Goal: Task Accomplishment & Management: Use online tool/utility

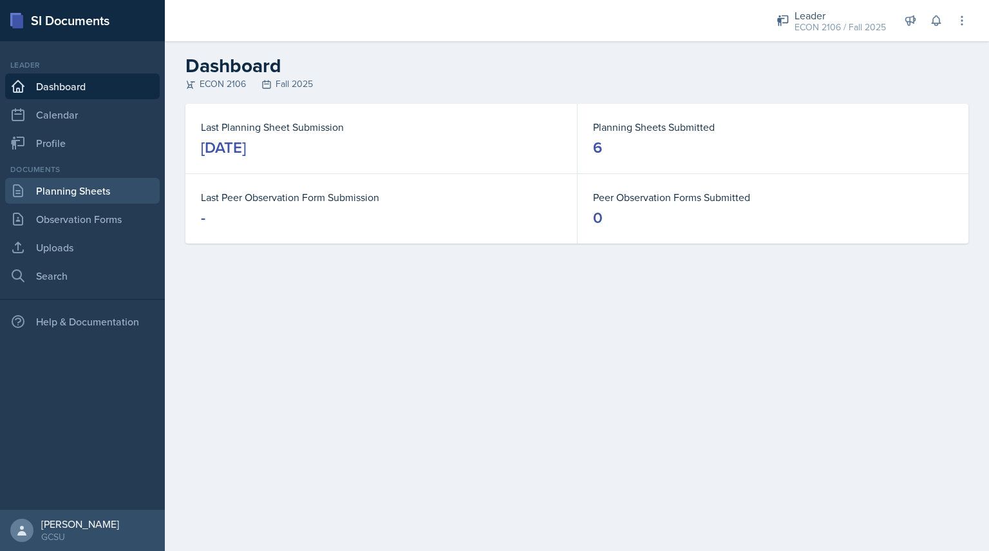
click at [82, 185] on link "Planning Sheets" at bounding box center [82, 191] width 155 height 26
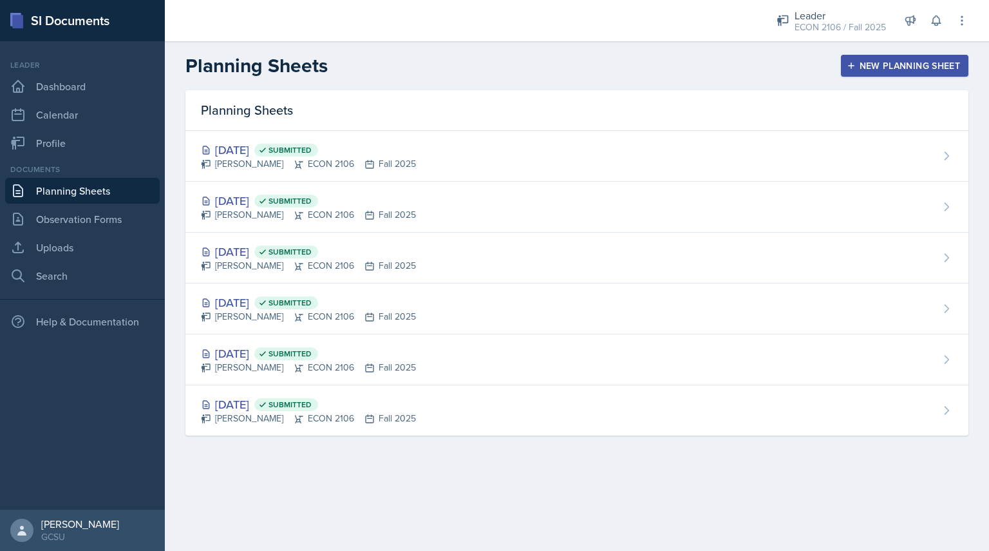
click at [905, 61] on div "New Planning Sheet" at bounding box center [904, 66] width 111 height 10
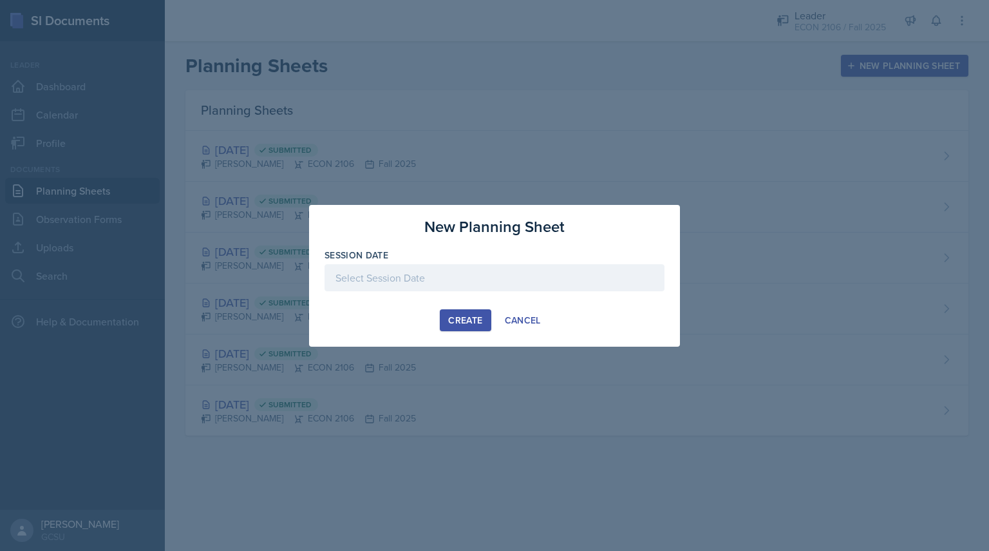
click at [536, 271] on div at bounding box center [495, 277] width 340 height 27
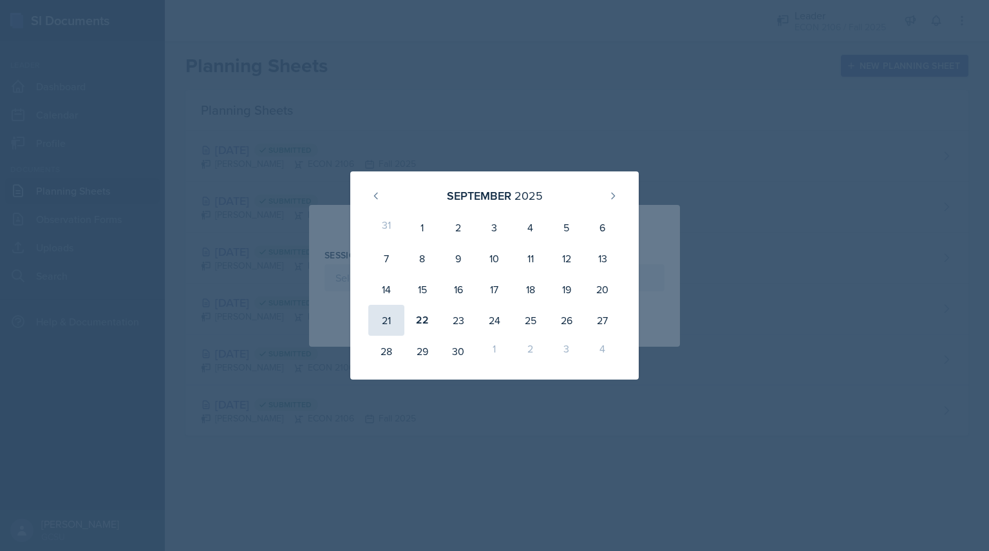
click at [386, 317] on div "21" at bounding box center [386, 320] width 36 height 31
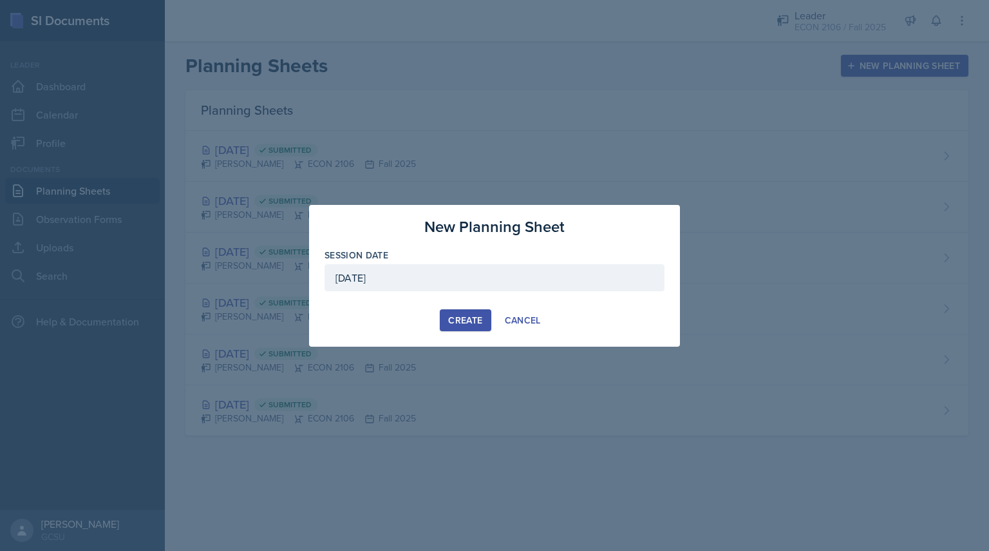
click at [466, 273] on div "[DATE]" at bounding box center [495, 277] width 340 height 27
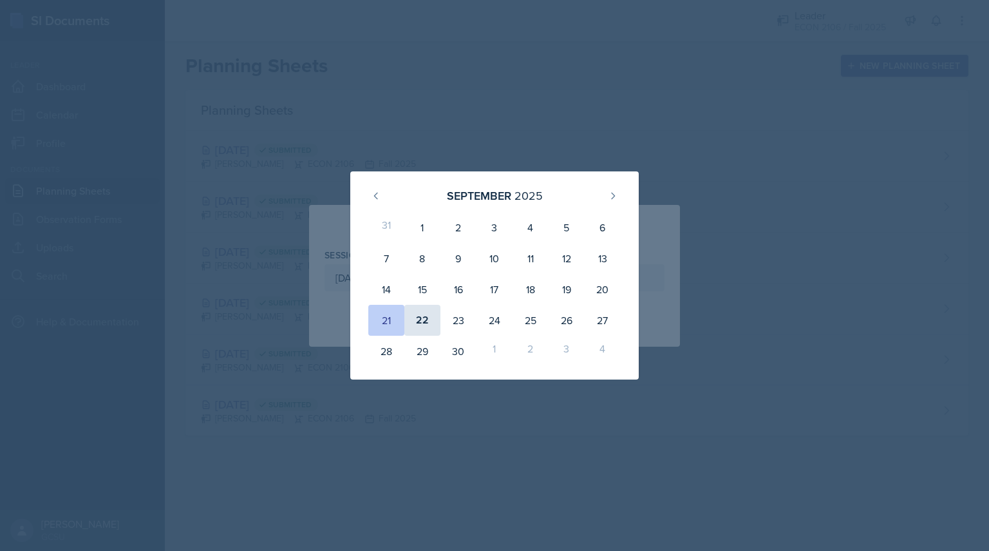
click at [427, 320] on div "22" at bounding box center [422, 320] width 36 height 31
type input "[DATE]"
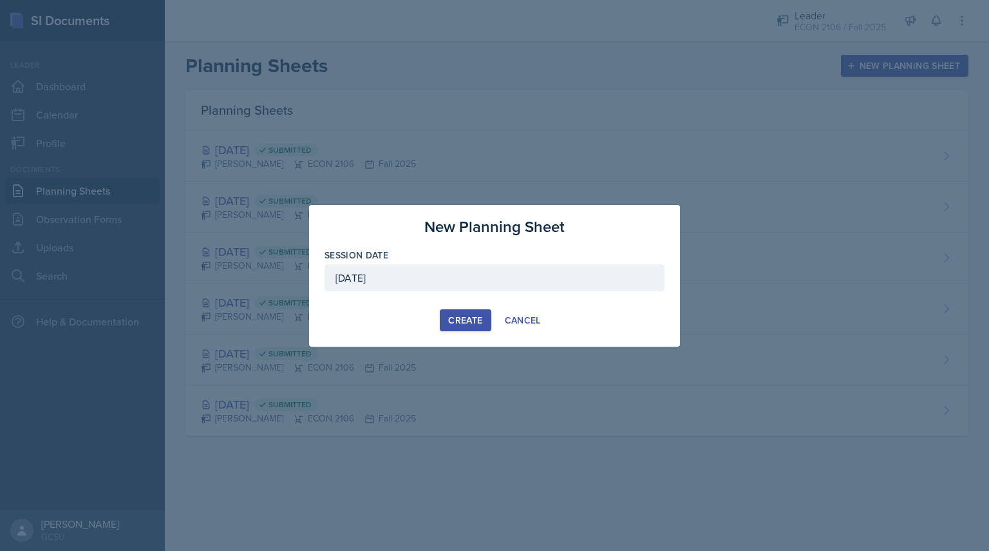
click at [476, 309] on button "Create" at bounding box center [465, 320] width 51 height 22
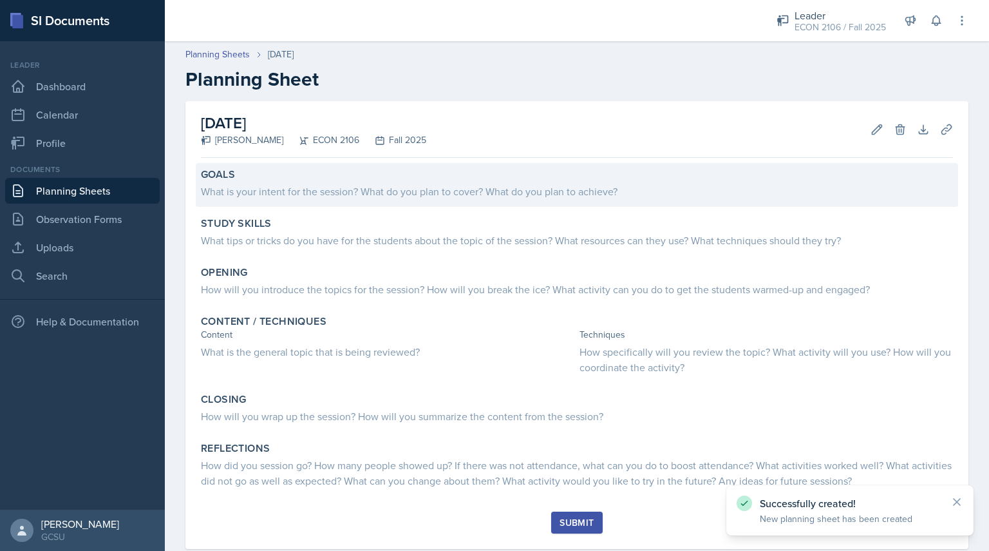
click at [307, 172] on div "Goals" at bounding box center [577, 174] width 752 height 13
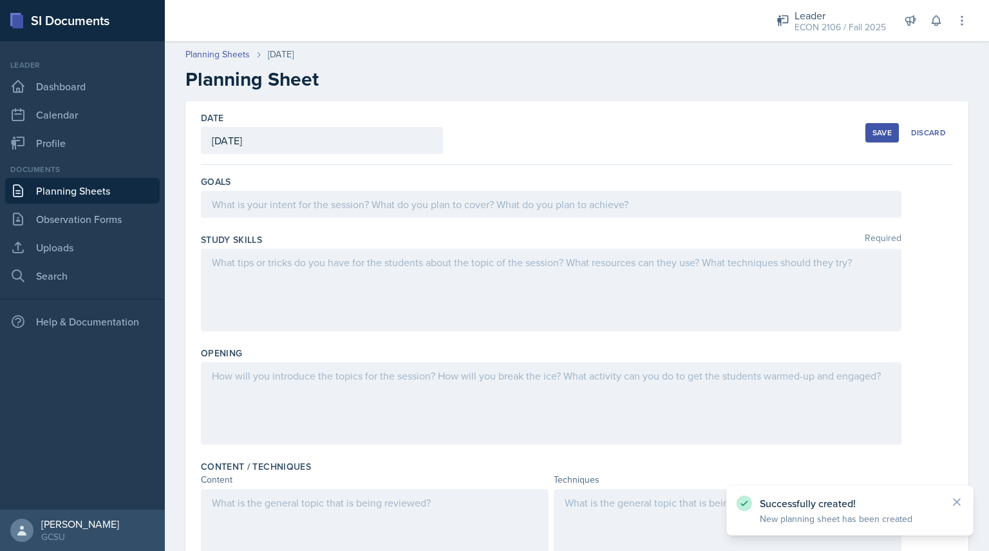
click at [324, 203] on div at bounding box center [551, 204] width 701 height 27
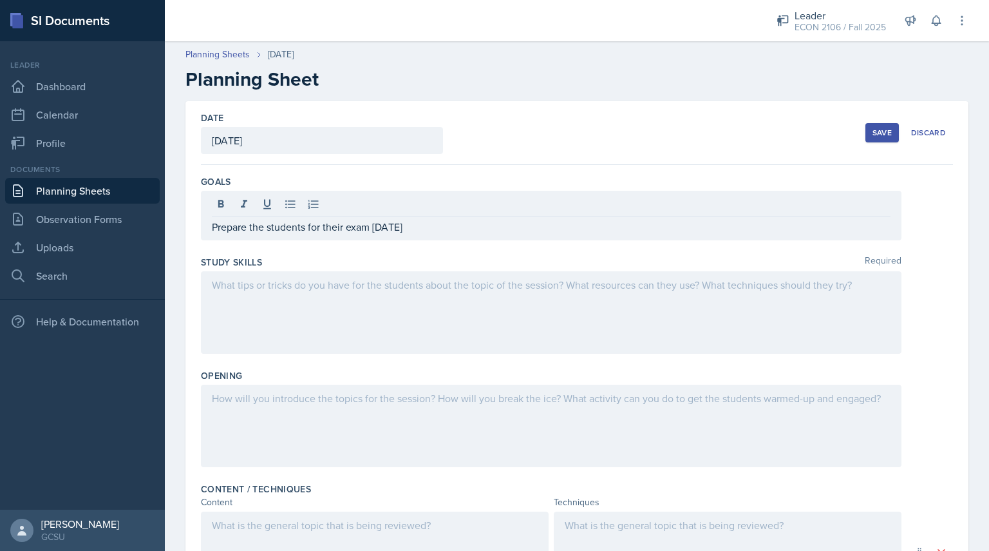
click at [316, 298] on div at bounding box center [551, 312] width 701 height 82
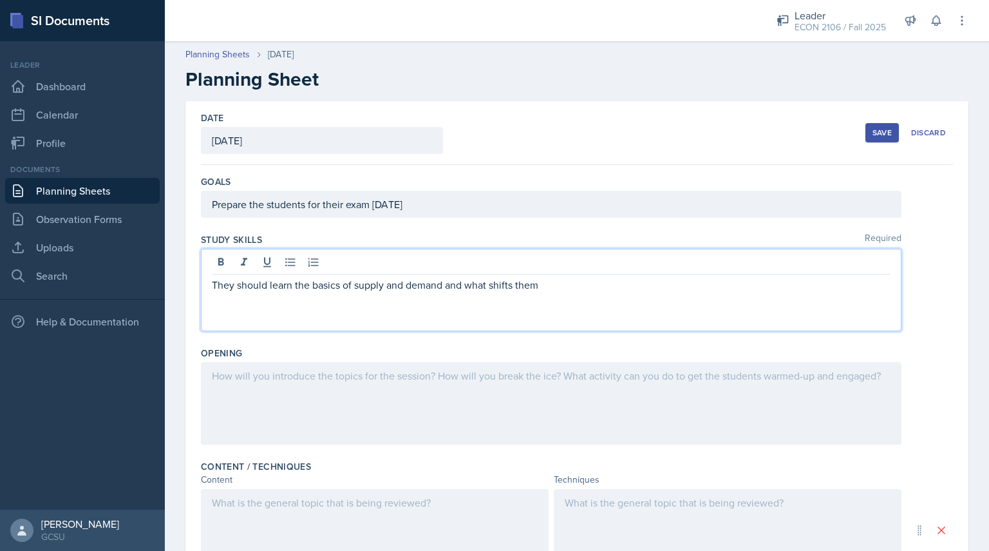
click at [384, 384] on div at bounding box center [551, 403] width 701 height 82
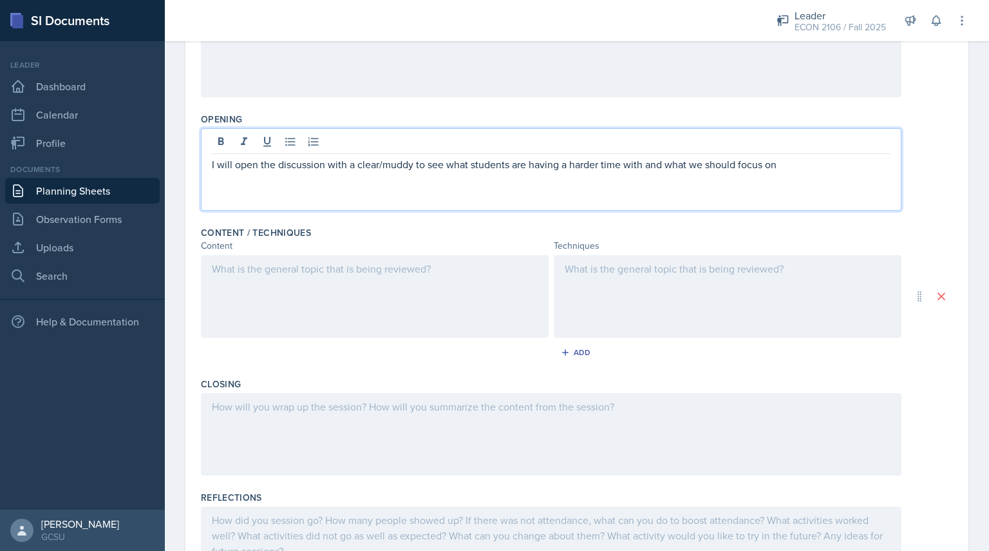
scroll to position [236, 0]
click at [375, 234] on div "Content / Techniques" at bounding box center [577, 229] width 752 height 13
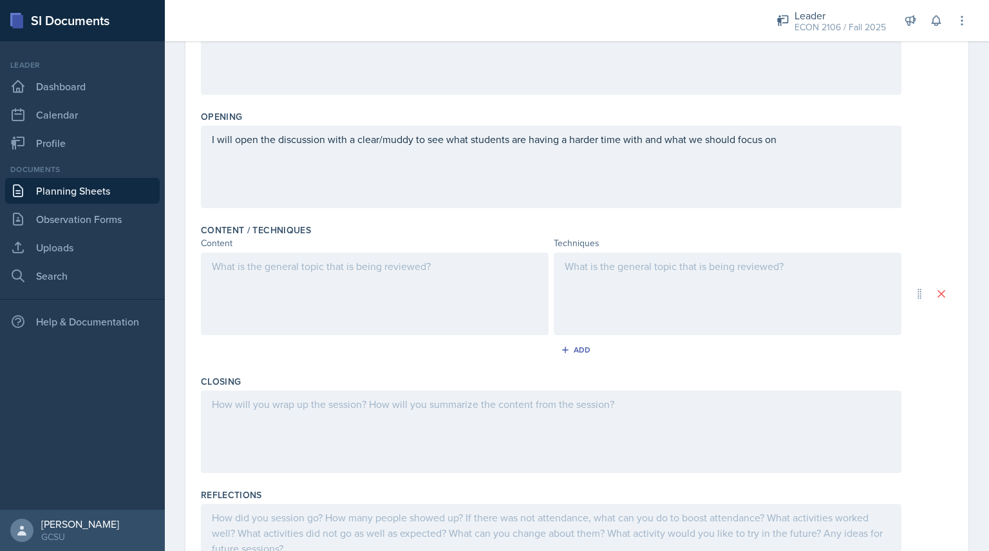
click at [381, 270] on div at bounding box center [375, 293] width 348 height 82
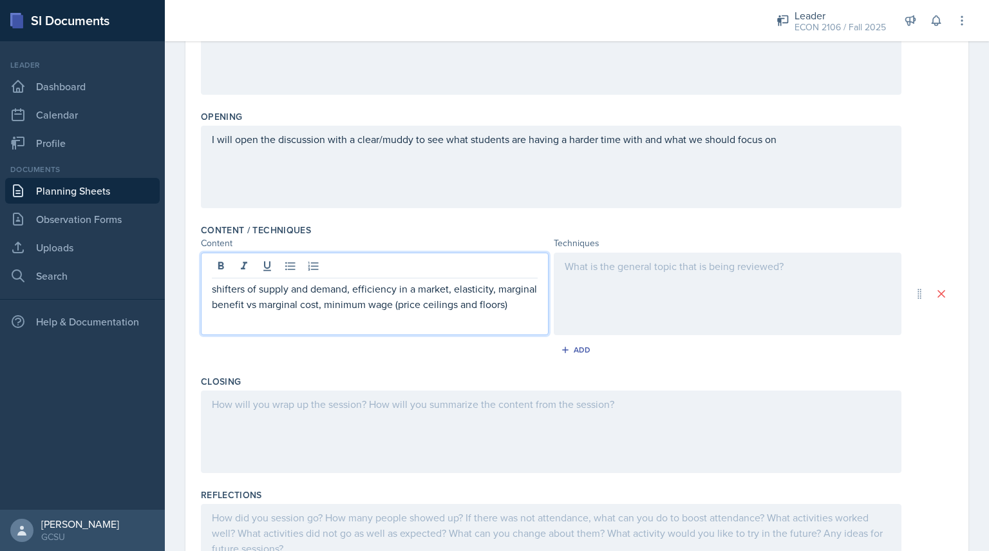
click at [572, 288] on div at bounding box center [728, 293] width 348 height 82
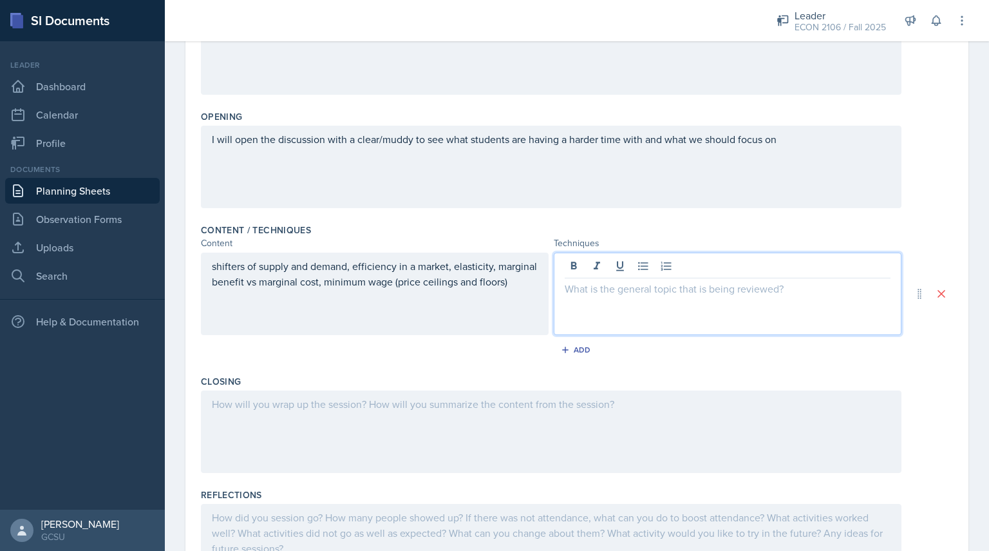
scroll to position [259, 0]
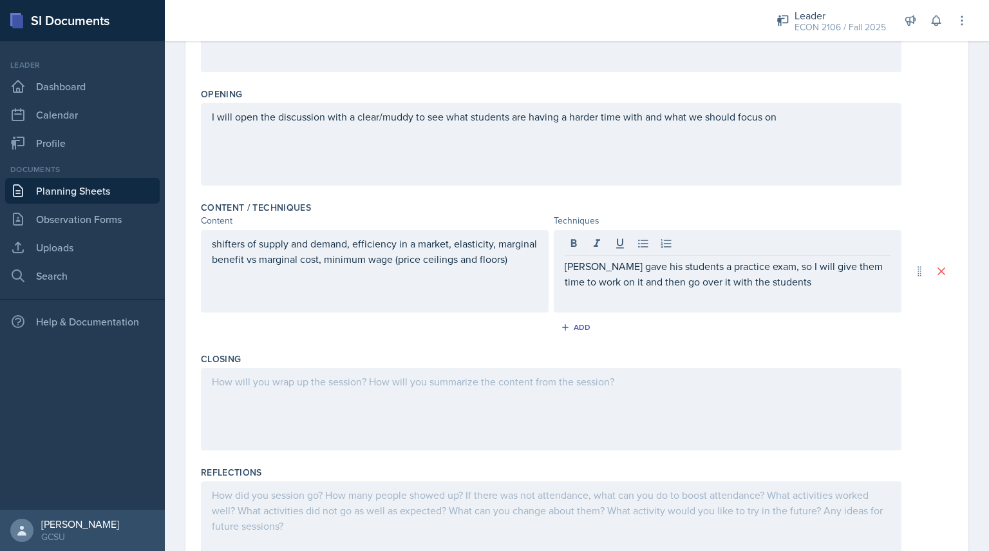
click at [482, 388] on div at bounding box center [551, 409] width 701 height 82
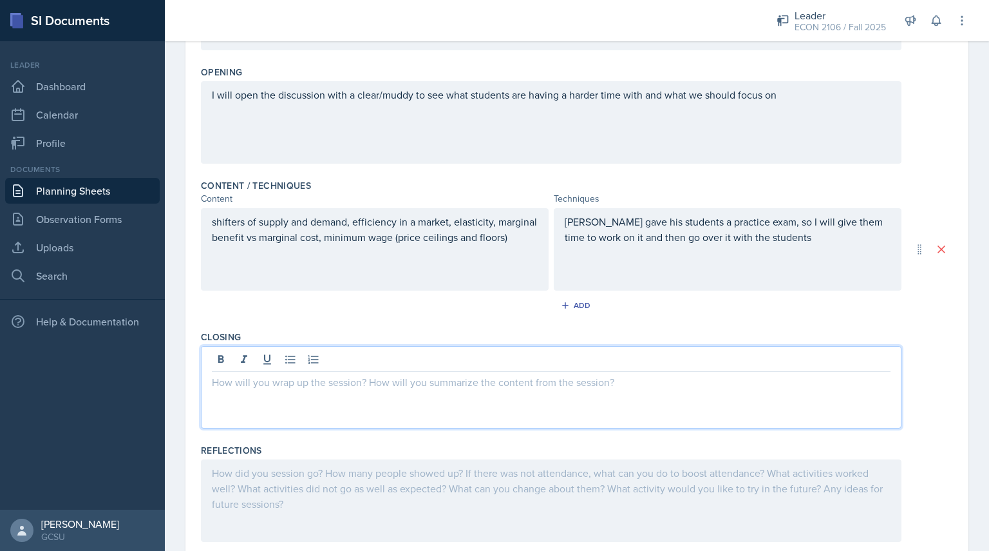
click at [787, 236] on p "[PERSON_NAME] gave his students a practice exam, so I will give them time to wo…" at bounding box center [728, 229] width 326 height 31
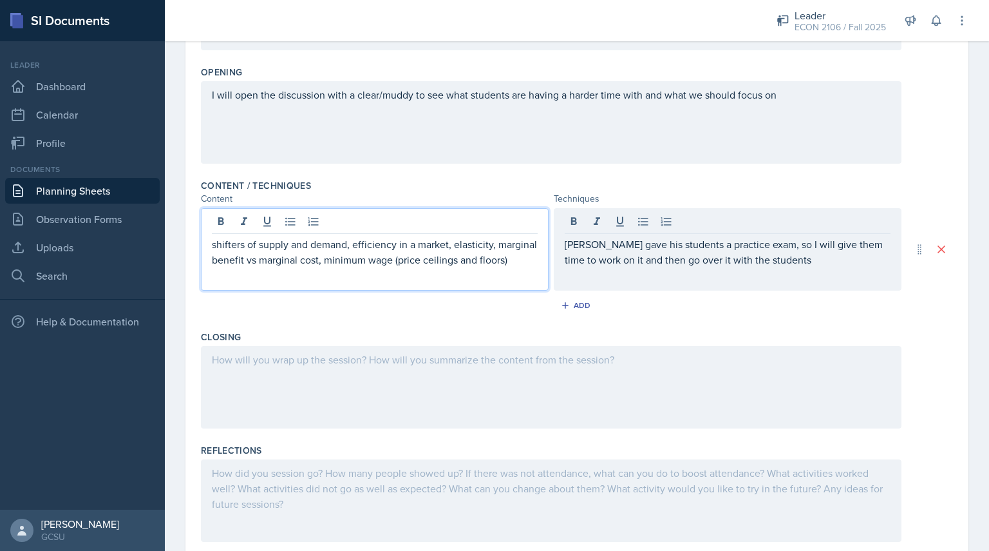
click at [282, 256] on p "shifters of supply and demand, efficiency in a market, elasticity, marginal ben…" at bounding box center [375, 251] width 326 height 31
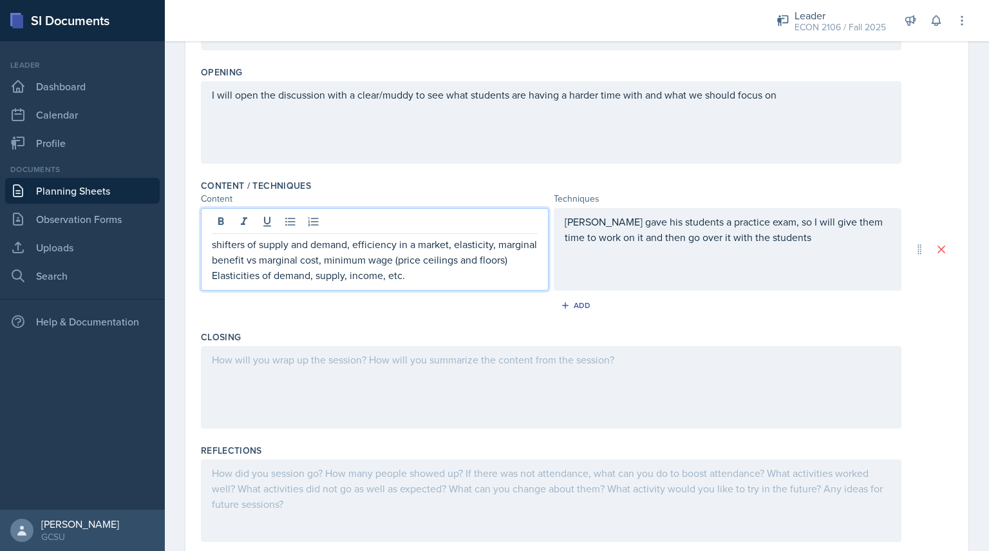
click at [791, 241] on p "[PERSON_NAME] gave his students a practice exam, so I will give them time to wo…" at bounding box center [728, 229] width 326 height 31
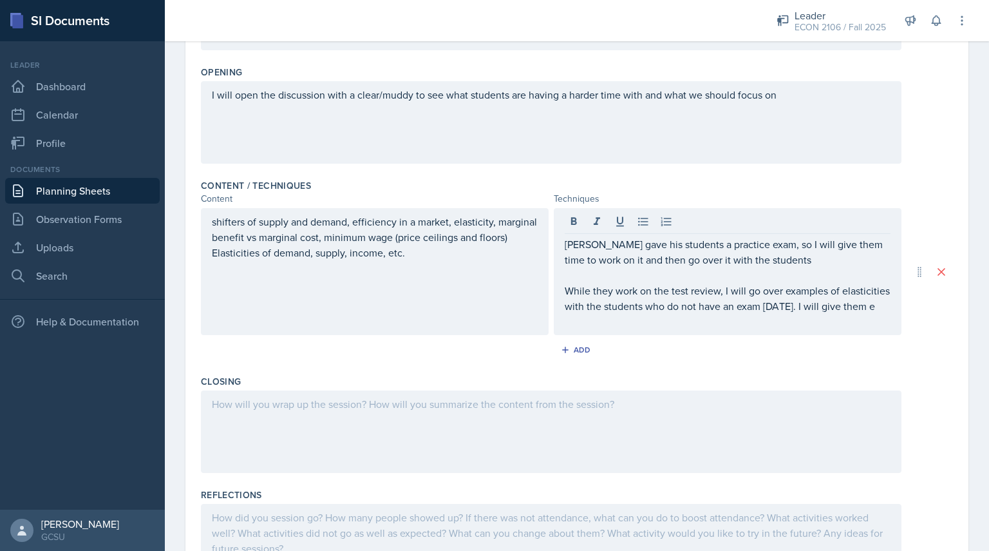
click at [636, 314] on p "While they work on the test review, I will go over examples of elasticities wit…" at bounding box center [728, 298] width 326 height 31
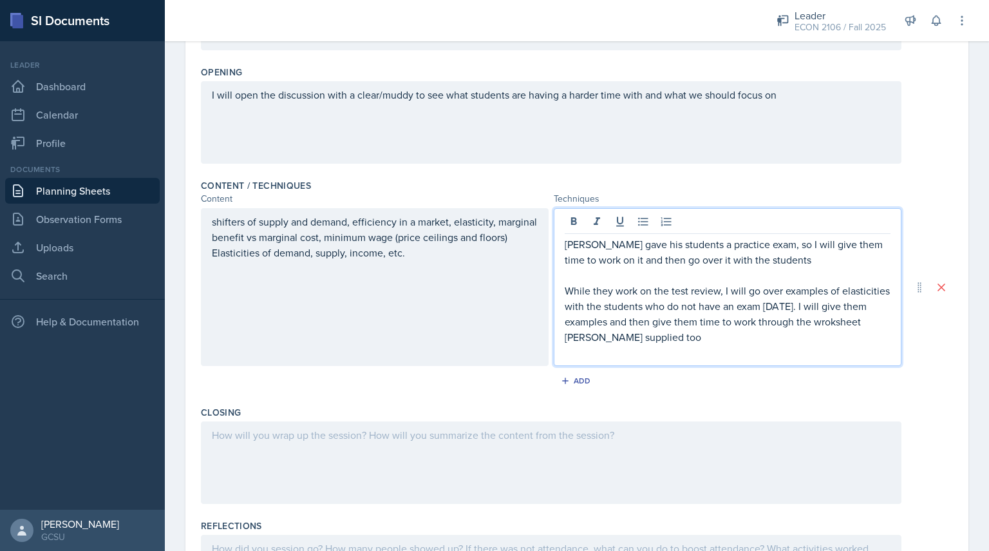
click at [578, 337] on p "While they work on the test review, I will go over examples of elasticities wit…" at bounding box center [728, 314] width 326 height 62
click at [748, 334] on p "While they work on the test review, I will go over examples of elasticities wit…" at bounding box center [728, 314] width 326 height 62
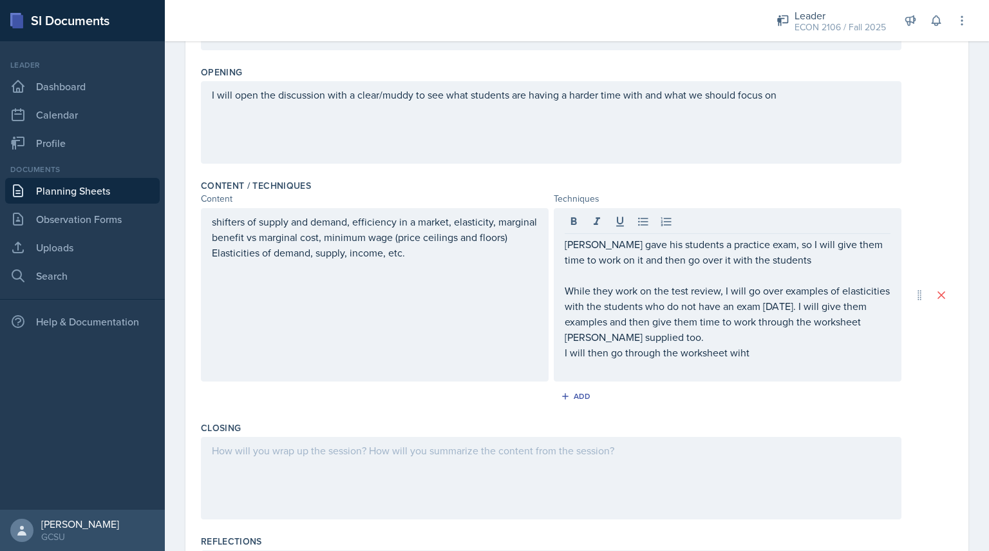
click at [796, 257] on p "[PERSON_NAME] gave his students a practice exam, so I will give them time to wo…" at bounding box center [728, 251] width 326 height 31
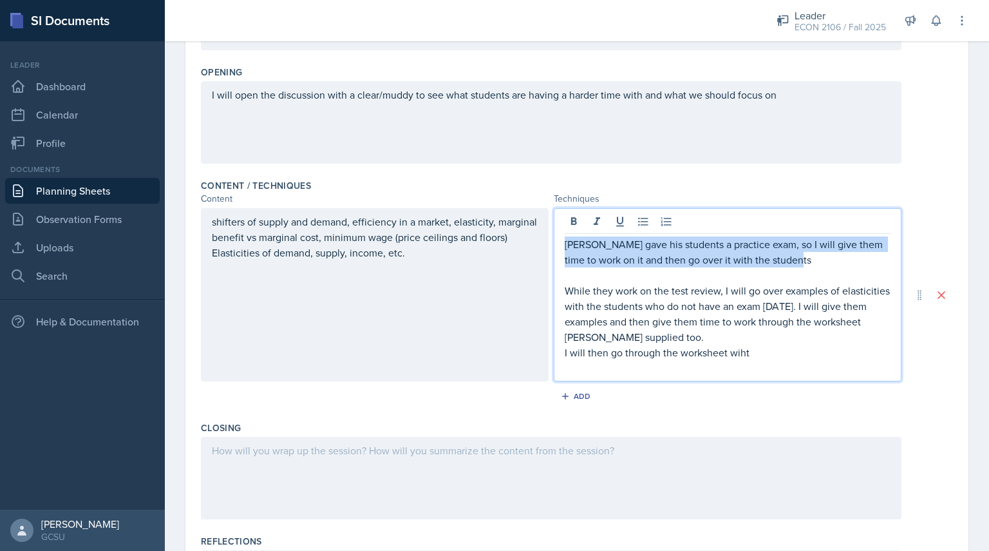
drag, startPoint x: 799, startPoint y: 259, endPoint x: 562, endPoint y: 247, distance: 237.3
click at [565, 247] on p "[PERSON_NAME] gave his students a practice exam, so I will give them time to wo…" at bounding box center [728, 251] width 326 height 31
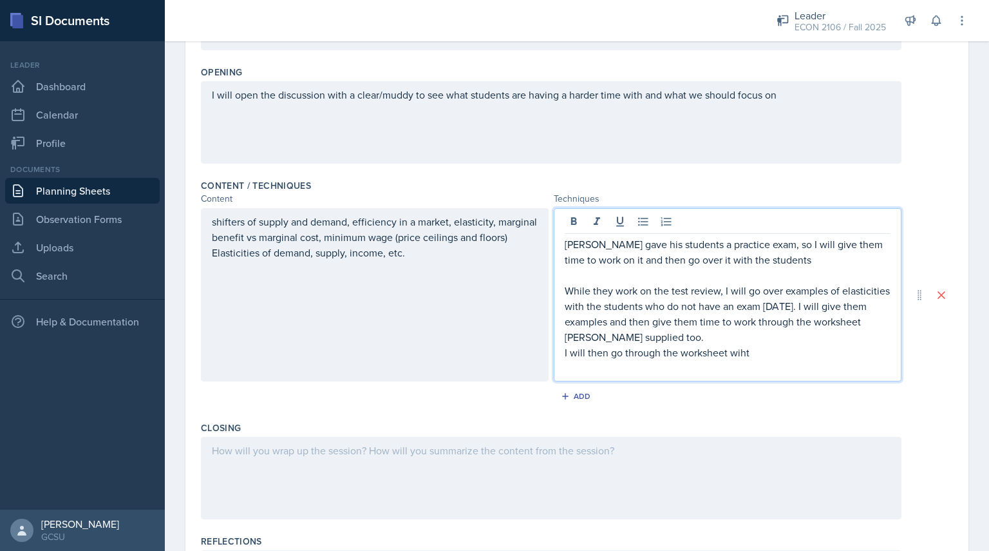
drag, startPoint x: 759, startPoint y: 350, endPoint x: 583, endPoint y: 252, distance: 201.0
click at [583, 252] on div "[PERSON_NAME] gave his students a practice exam, so I will give them time to wo…" at bounding box center [728, 305] width 326 height 139
click at [583, 252] on p "[PERSON_NAME] gave his students a practice exam, so I will give them time to wo…" at bounding box center [728, 251] width 326 height 31
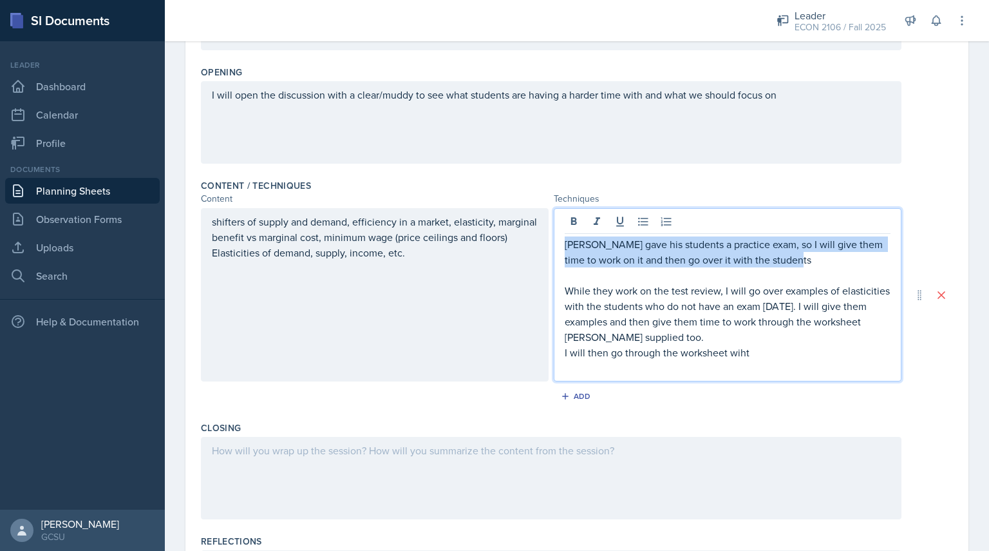
click at [583, 252] on p "[PERSON_NAME] gave his students a practice exam, so I will give them time to wo…" at bounding box center [728, 251] width 326 height 31
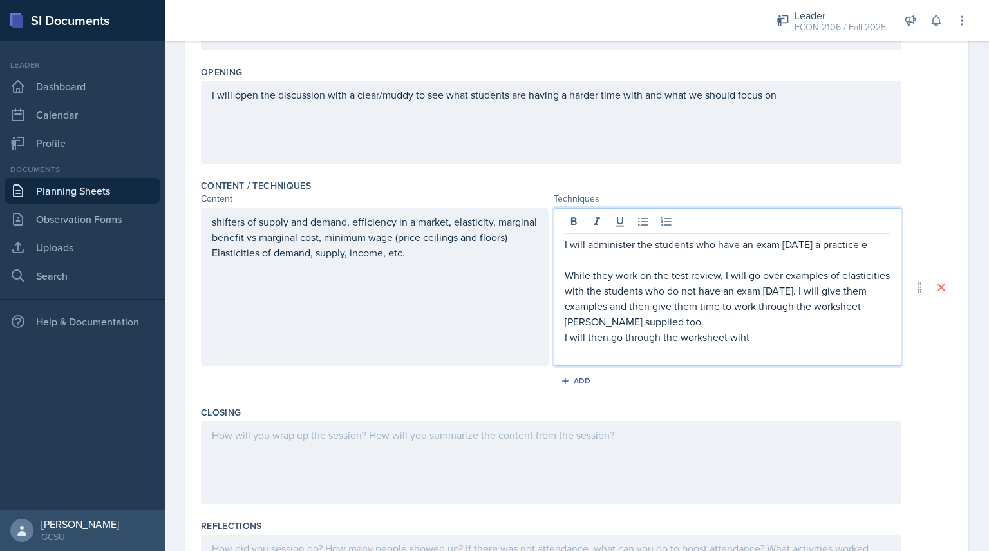
click at [876, 244] on p "I will administer the students who have an exam [DATE] a practice e" at bounding box center [728, 243] width 326 height 15
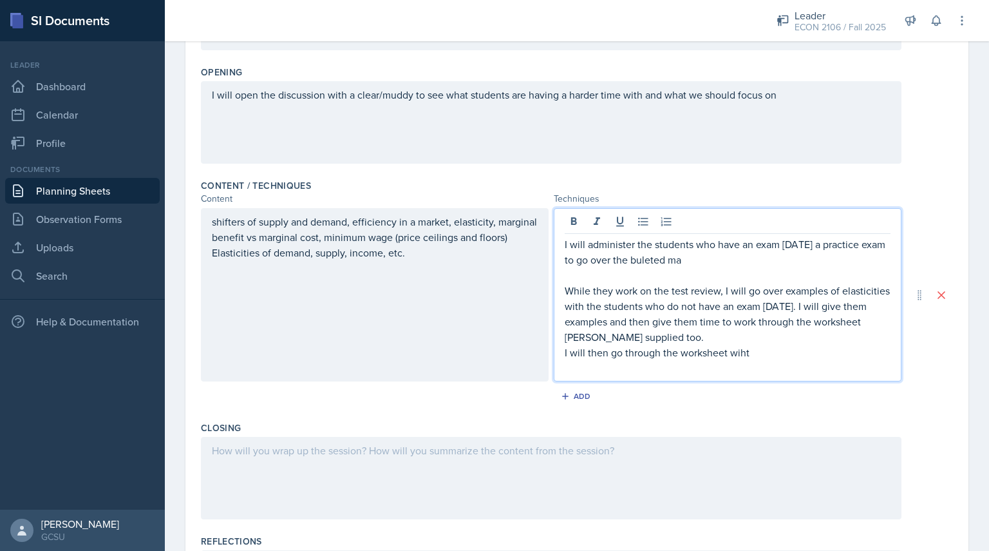
click at [677, 267] on p at bounding box center [728, 274] width 326 height 15
drag, startPoint x: 707, startPoint y: 254, endPoint x: 649, endPoint y: 257, distance: 58.0
click at [649, 257] on p "I will administer the students who have an exam [DATE] a practice exam to go ov…" at bounding box center [728, 251] width 326 height 31
drag, startPoint x: 757, startPoint y: 354, endPoint x: 654, endPoint y: 317, distance: 109.4
click at [654, 317] on div "I will administer the students who have an exam [DATE] a practice exam to go ov…" at bounding box center [728, 305] width 326 height 139
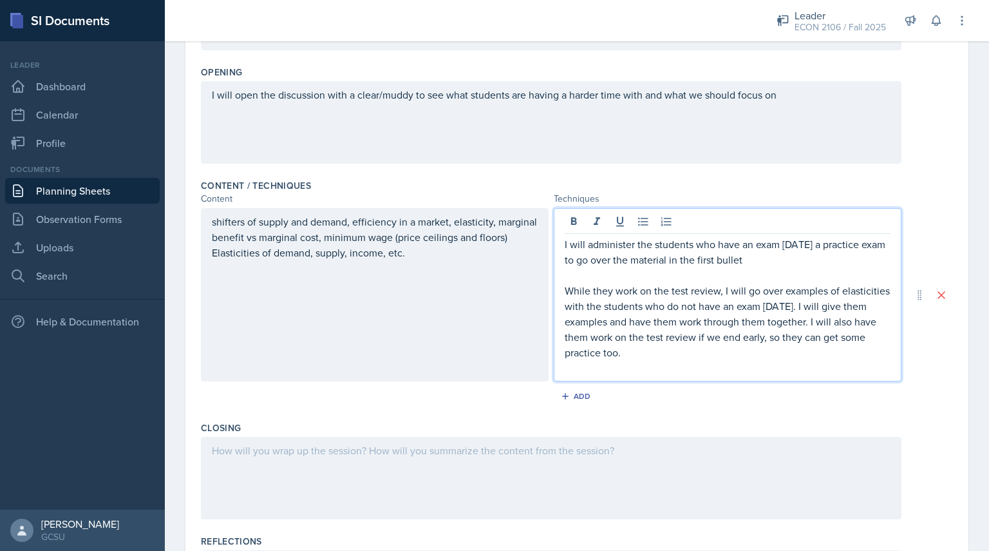
click at [448, 457] on div at bounding box center [551, 478] width 701 height 82
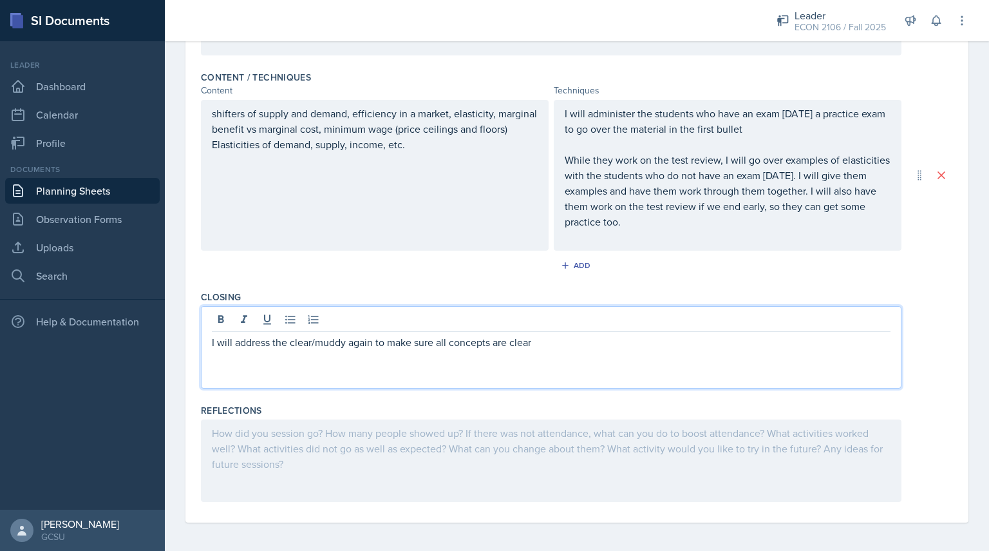
scroll to position [0, 0]
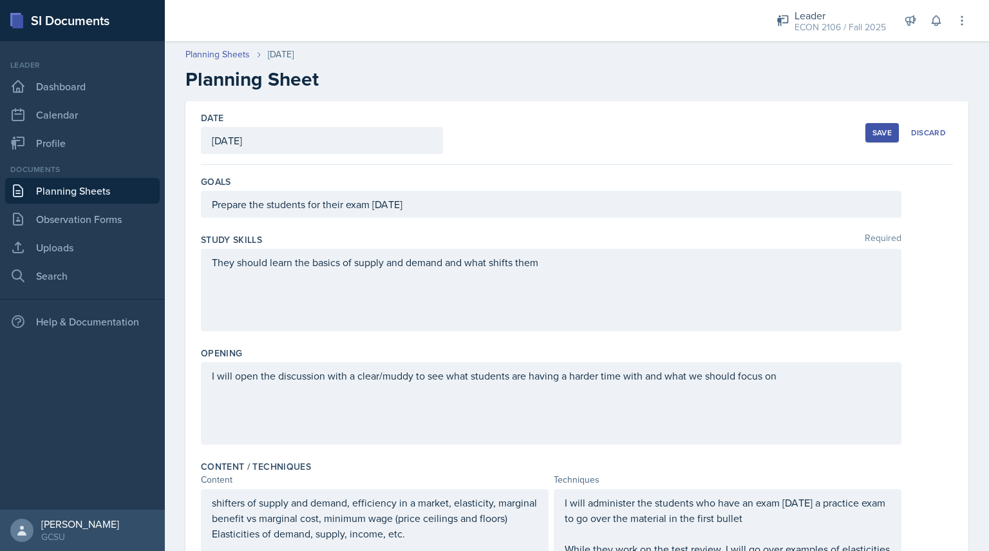
click at [875, 132] on div "Save" at bounding box center [882, 133] width 19 height 10
